Goal: Transaction & Acquisition: Purchase product/service

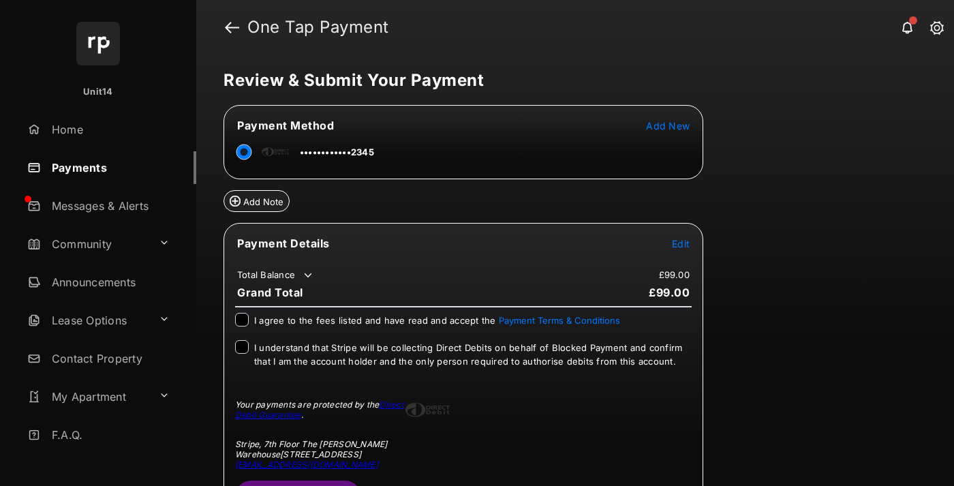
click at [681, 243] on span "Edit" at bounding box center [681, 244] width 18 height 12
click at [297, 481] on button "Submit Payment" at bounding box center [298, 495] width 126 height 33
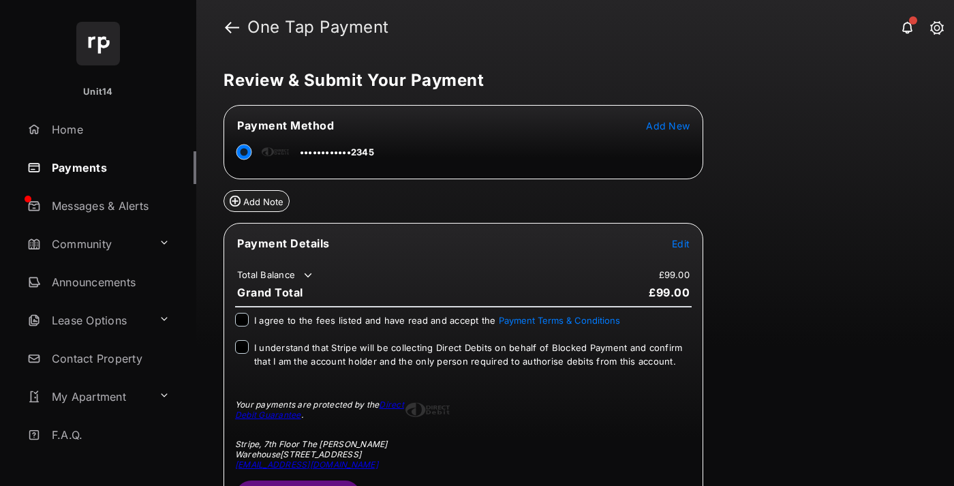
click at [681, 243] on span "Edit" at bounding box center [681, 244] width 18 height 12
click at [297, 481] on button "Submit Payment" at bounding box center [298, 495] width 126 height 33
